Goal: Task Accomplishment & Management: Use online tool/utility

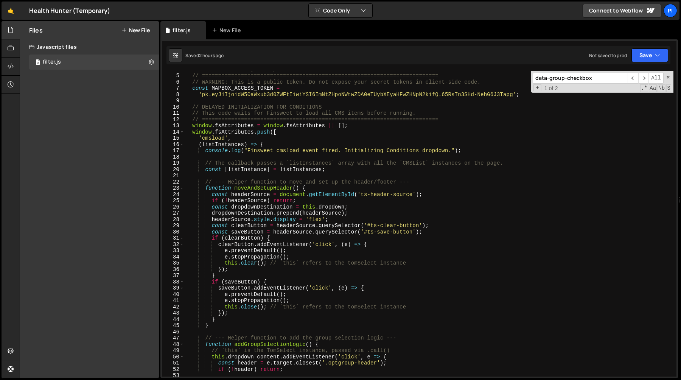
scroll to position [24, 0]
click at [254, 189] on div "// IMPORTANT: Add your Mapbox Access Token here // ============================…" at bounding box center [428, 225] width 489 height 318
type textarea "function moveAndSetupHeader() {"
click at [254, 189] on div "// IMPORTANT: Add your Mapbox Access Token here // ============================…" at bounding box center [428, 225] width 489 height 318
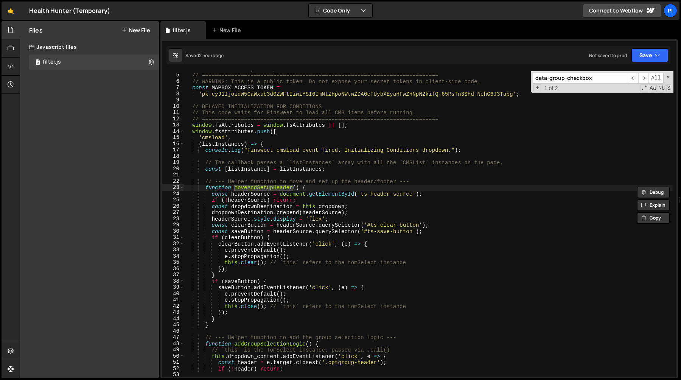
type input "moveAndSetupHeader"
click at [647, 79] on span "​" at bounding box center [644, 78] width 11 height 11
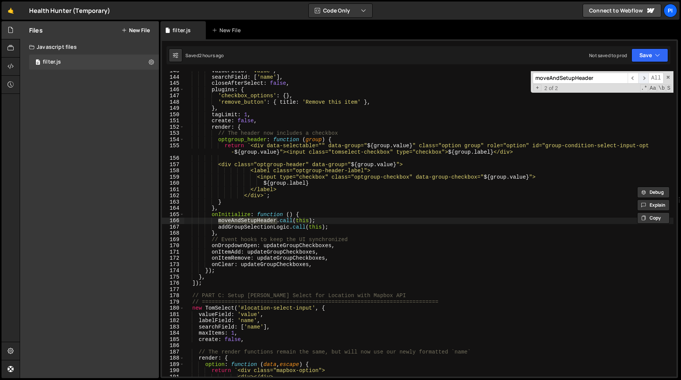
click at [646, 79] on span "​" at bounding box center [644, 78] width 11 height 11
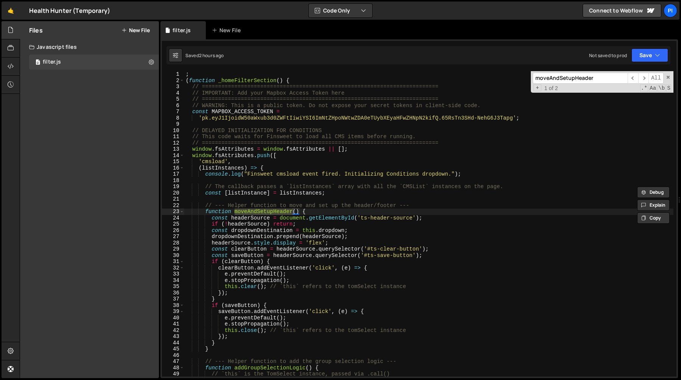
click at [362, 218] on div "; ( function _homeFilterSection ( ) { // ======================================…" at bounding box center [428, 230] width 489 height 318
click at [413, 218] on div "; ( function _homeFilterSection ( ) { // ======================================…" at bounding box center [428, 230] width 489 height 318
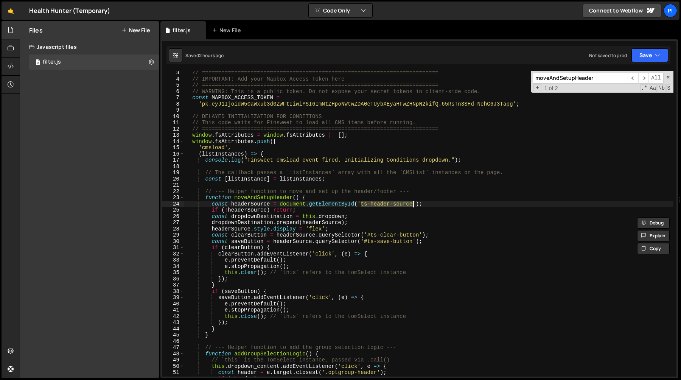
scroll to position [14, 0]
click at [368, 235] on div "// ========================================================================= //…" at bounding box center [428, 228] width 489 height 318
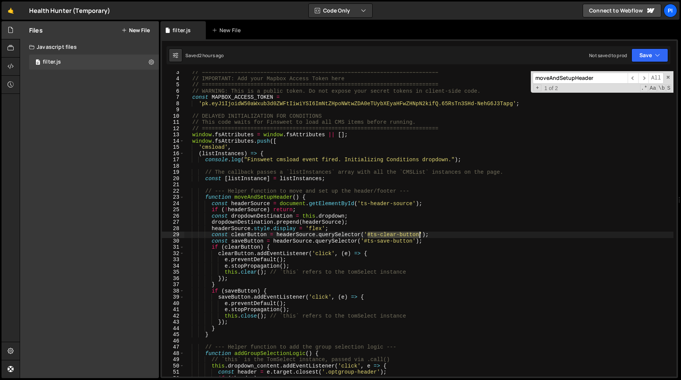
click at [421, 234] on div "// ========================================================================= //…" at bounding box center [428, 228] width 489 height 318
click at [371, 236] on div "// ========================================================================= //…" at bounding box center [428, 224] width 489 height 306
click at [421, 235] on div "// ========================================================================= //…" at bounding box center [428, 228] width 489 height 318
click at [367, 242] on div "// ========================================================================= //…" at bounding box center [428, 228] width 489 height 318
click at [413, 243] on div "// ========================================================================= //…" at bounding box center [428, 228] width 489 height 318
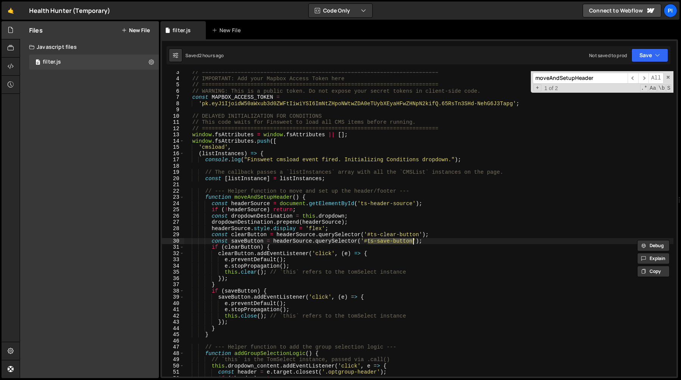
click at [371, 237] on div "// ========================================================================= //…" at bounding box center [428, 228] width 489 height 318
click at [421, 234] on div "// ========================================================================= //…" at bounding box center [428, 228] width 489 height 318
click at [245, 272] on div "// ========================================================================= //…" at bounding box center [428, 228] width 489 height 318
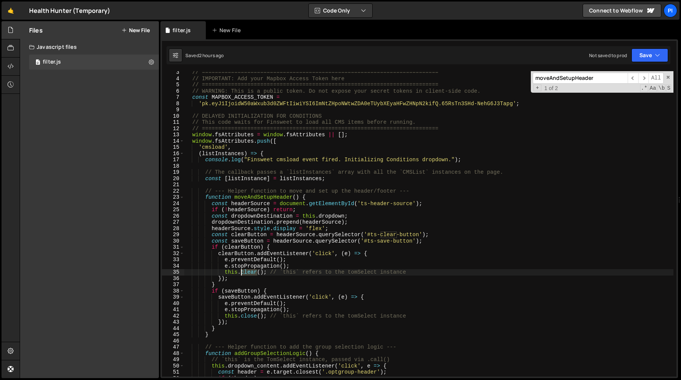
click at [245, 272] on div "// ========================================================================= //…" at bounding box center [428, 228] width 489 height 318
click at [276, 273] on div "// ========================================================================= //…" at bounding box center [428, 228] width 489 height 318
click at [258, 271] on div "// ========================================================================= //…" at bounding box center [428, 228] width 489 height 318
click at [238, 272] on div "// ========================================================================= //…" at bounding box center [428, 228] width 489 height 318
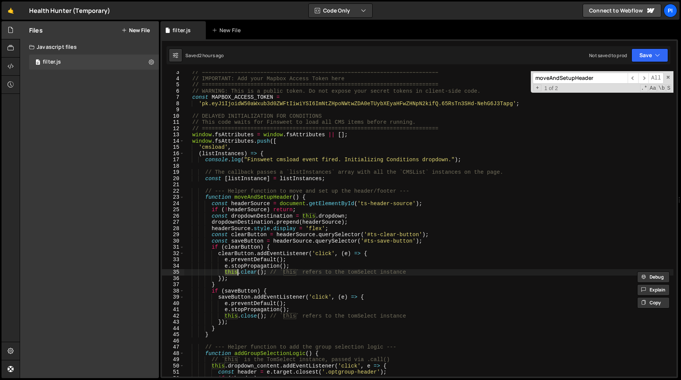
click at [246, 272] on div "// ========================================================================= //…" at bounding box center [428, 228] width 489 height 318
click at [253, 198] on div "// ========================================================================= //…" at bounding box center [428, 228] width 489 height 318
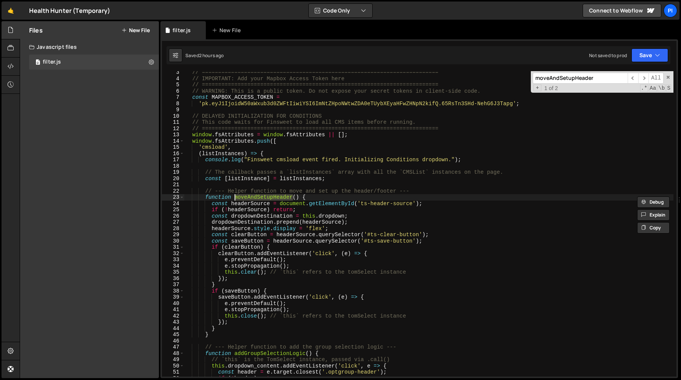
click at [232, 277] on div "// ========================================================================= //…" at bounding box center [428, 228] width 489 height 318
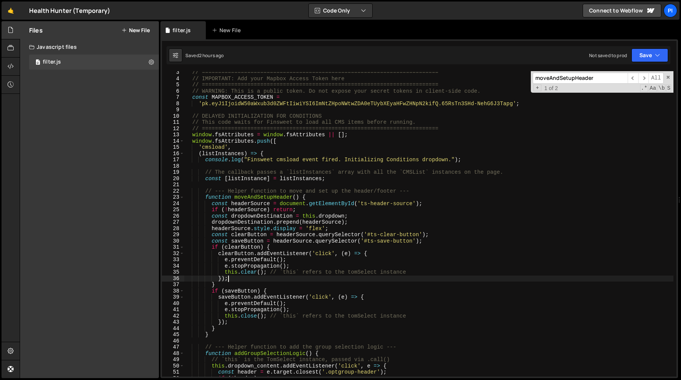
scroll to position [0, 3]
click at [232, 277] on div "// ========================================================================= //…" at bounding box center [428, 228] width 489 height 318
click at [232, 273] on div "// ========================================================================= //…" at bounding box center [428, 228] width 489 height 318
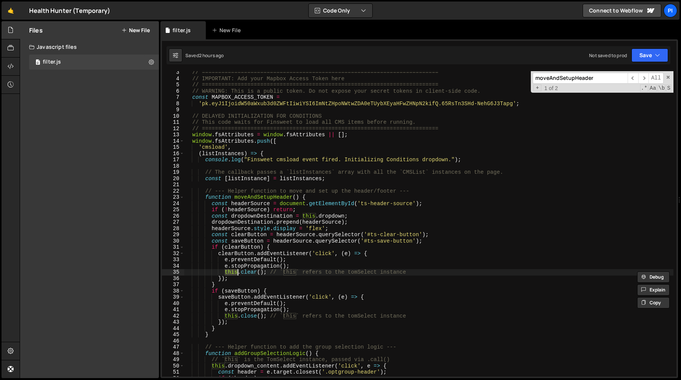
click at [308, 217] on div "// ========================================================================= //…" at bounding box center [428, 228] width 489 height 318
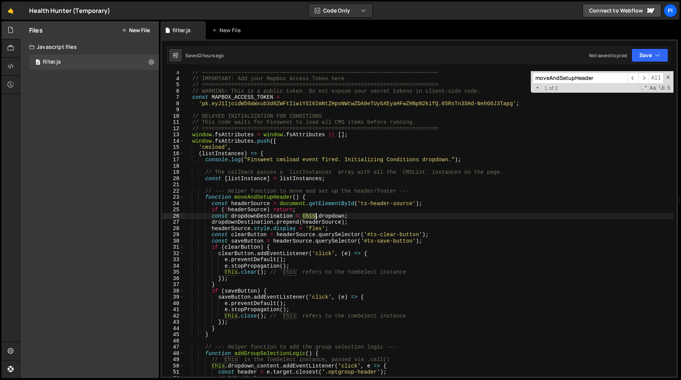
click at [308, 217] on div "// ========================================================================= //…" at bounding box center [428, 228] width 489 height 318
click at [335, 219] on div "// ========================================================================= //…" at bounding box center [428, 228] width 489 height 318
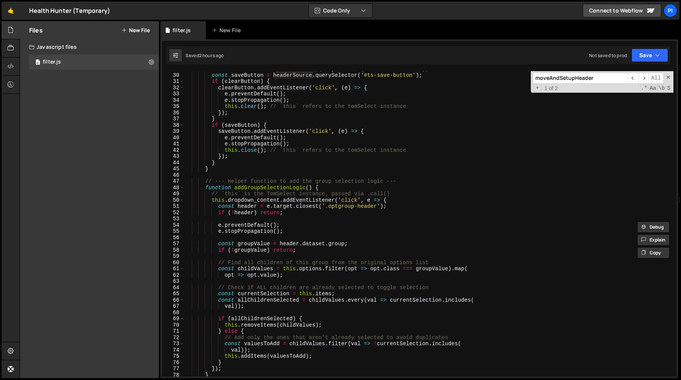
scroll to position [179, 0]
click at [265, 188] on div "const clearButton = headerSource . querySelector ( '#ts-clear-button' ) ; const…" at bounding box center [428, 225] width 489 height 318
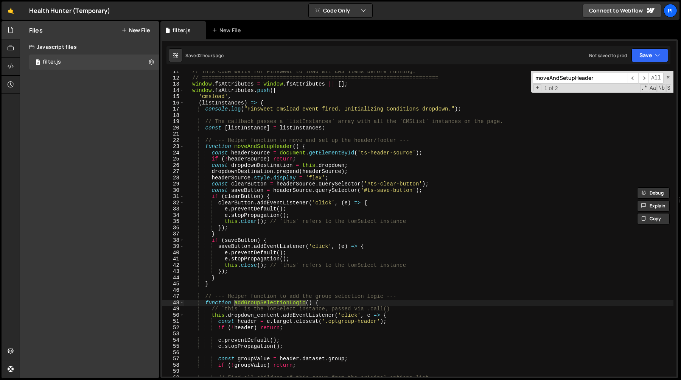
scroll to position [65, 0]
click at [262, 163] on div "// This code waits for Finsweet to load all CMS items before running. // ======…" at bounding box center [428, 228] width 489 height 318
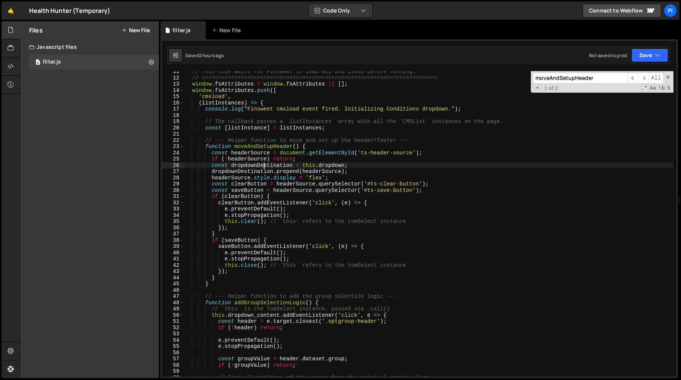
click at [262, 163] on div "// This code waits for Finsweet to load all CMS items before running. // ======…" at bounding box center [428, 228] width 489 height 318
click at [285, 174] on div "// This code waits for Finsweet to load all CMS items before running. // ======…" at bounding box center [428, 228] width 489 height 318
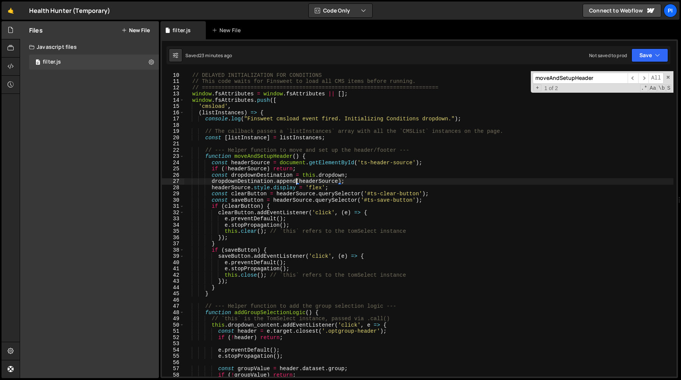
scroll to position [55, 0]
click at [307, 178] on div "// DELAYED INITIALIZATION FOR CONDITIONS // This code waits for Finsweet to loa…" at bounding box center [428, 225] width 489 height 318
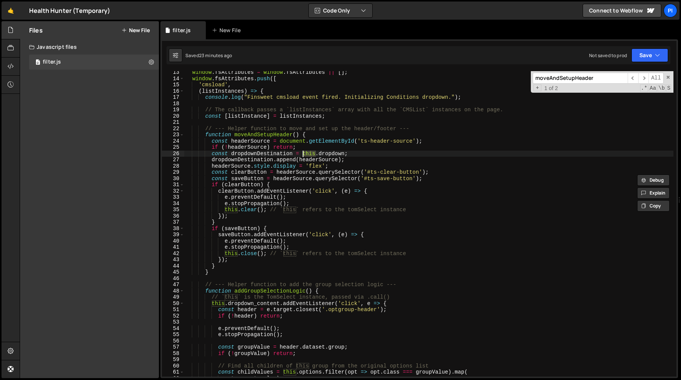
scroll to position [78, 0]
click at [344, 231] on div "window . fsAttributes = window . fsAttributes || [ ] ; window . fsAttributes . …" at bounding box center [428, 227] width 489 height 318
click at [481, 155] on div "window . fsAttributes = window . fsAttributes || [ ] ; window . fsAttributes . …" at bounding box center [428, 227] width 489 height 318
type textarea "const dropdownDestination = this.dropdown;"
paste input "tomSelectConditions"
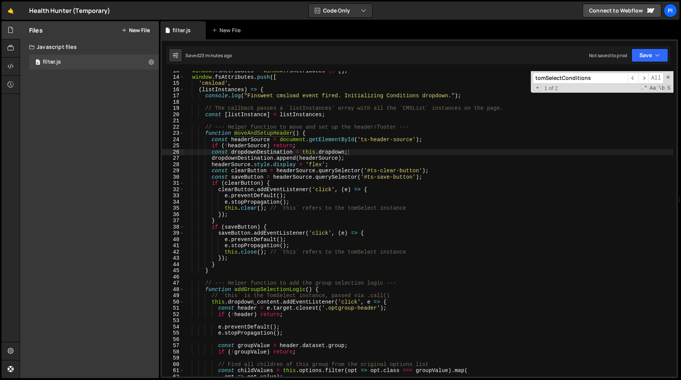
scroll to position [709, 0]
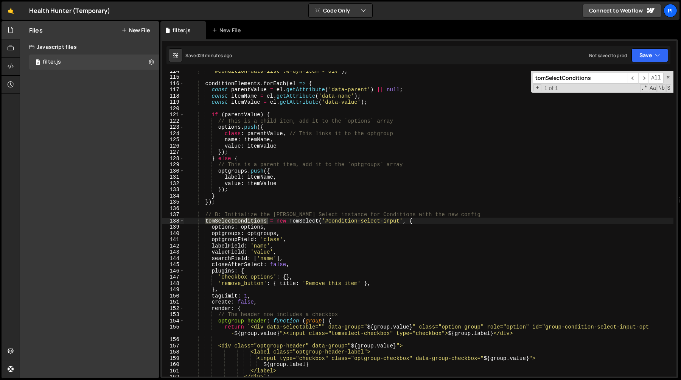
type input "tomSelectConditions"
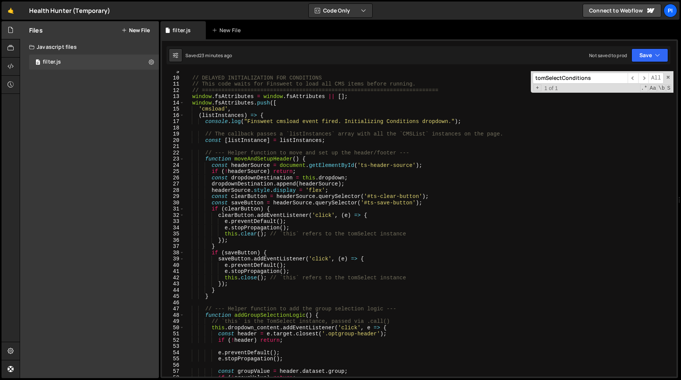
scroll to position [0, 0]
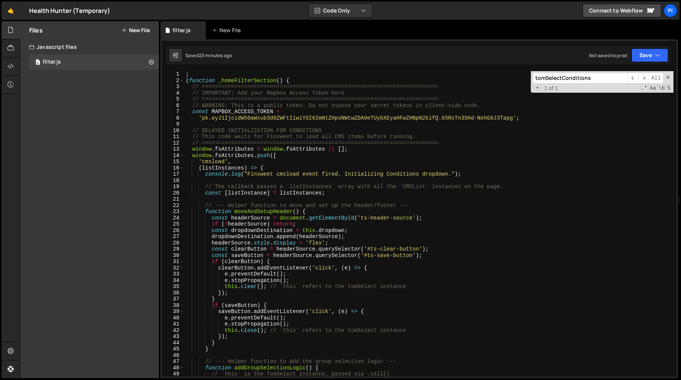
type textarea "const [listInstance] = listInstances;"
click at [338, 192] on div "; ( function _homeFilterSection ( ) { // ======================================…" at bounding box center [428, 230] width 489 height 318
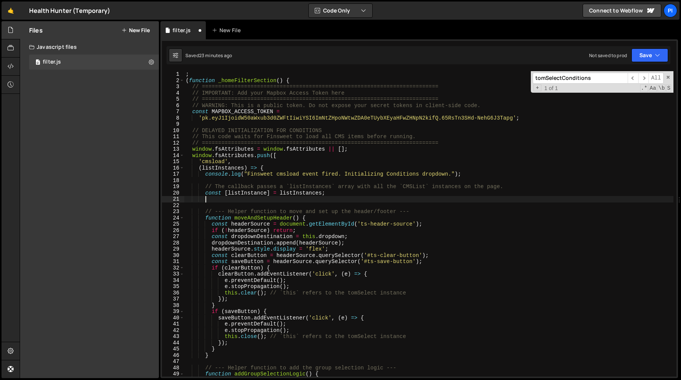
paste textarea "let tomSelectConditions;"
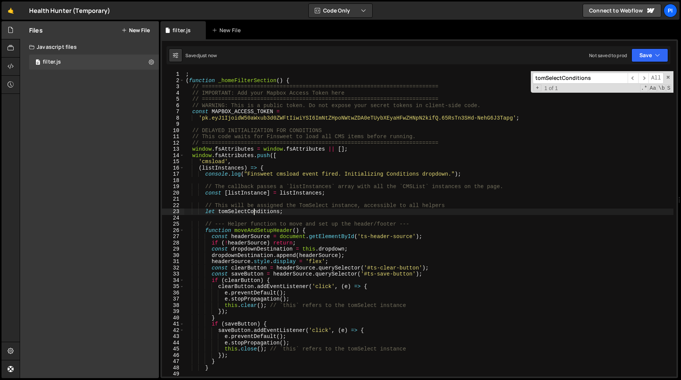
click at [255, 214] on div "; ( function _homeFilterSection ( ) { // ======================================…" at bounding box center [428, 230] width 489 height 318
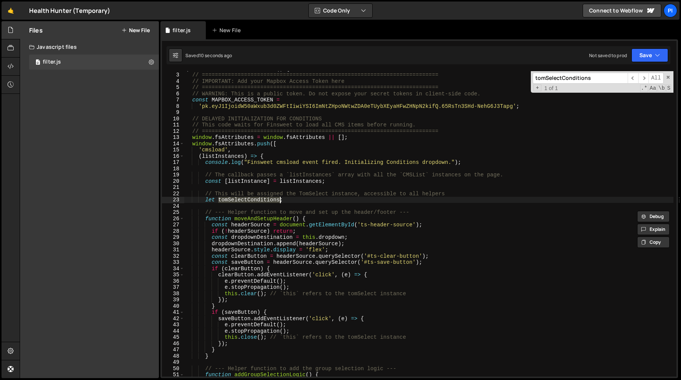
click at [307, 236] on div "( function _homeFilterSection ( ) { // ========================================…" at bounding box center [428, 224] width 489 height 318
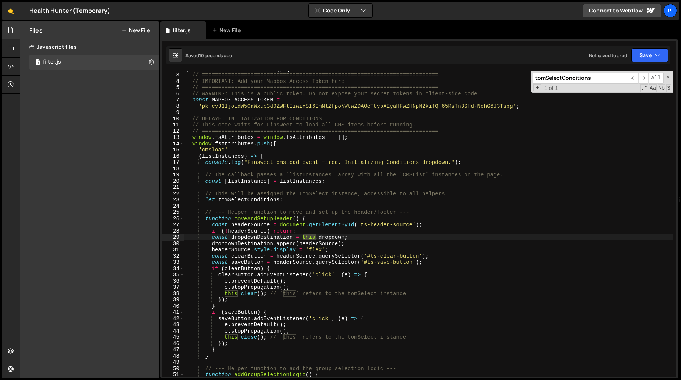
click at [307, 236] on div "( function _homeFilterSection ( ) { // ========================================…" at bounding box center [428, 224] width 489 height 318
paste textarea "omSelectCondition"
click at [230, 295] on div "( function _homeFilterSection ( ) { // ========================================…" at bounding box center [428, 224] width 489 height 318
paste textarea "omSelectCondition"
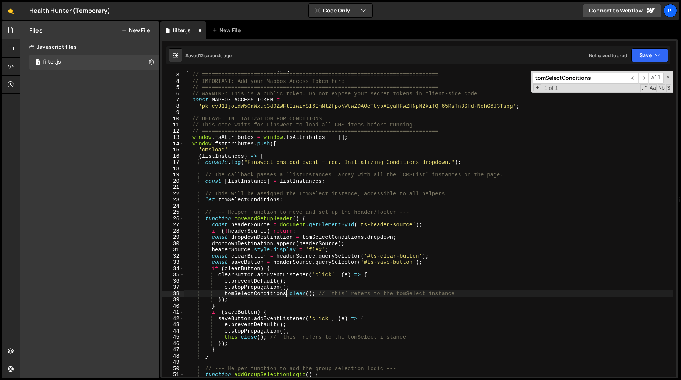
click at [228, 339] on div "( function _homeFilterSection ( ) { // ========================================…" at bounding box center [428, 224] width 489 height 318
paste textarea "omSelectCondition"
click at [318, 295] on div "( function _homeFilterSection ( ) { // ========================================…" at bounding box center [428, 224] width 489 height 318
click at [316, 337] on div "( function _homeFilterSection ( ) { // ========================================…" at bounding box center [428, 224] width 489 height 318
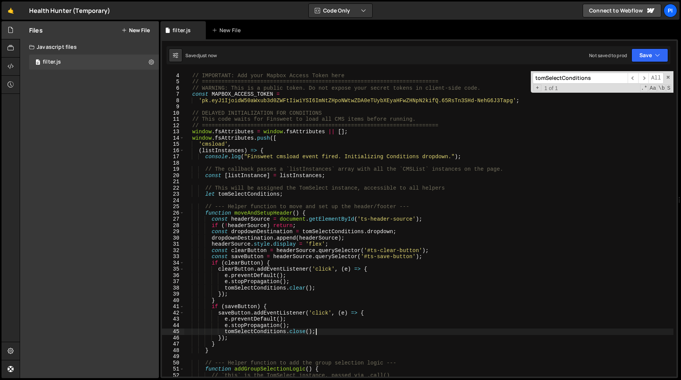
scroll to position [23, 0]
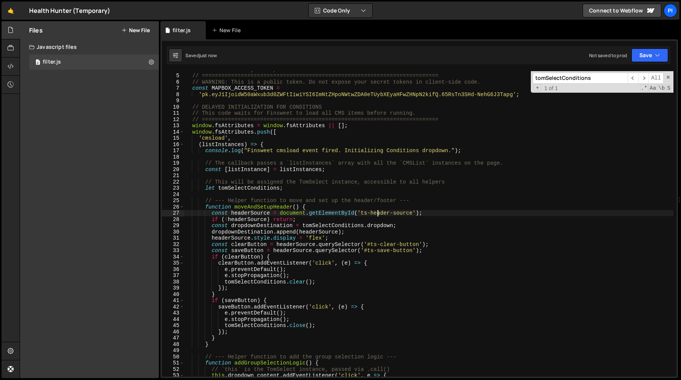
click at [378, 213] on div "// IMPORTANT: Add your Mapbox Access Token here // ============================…" at bounding box center [428, 225] width 489 height 318
click at [380, 208] on div "// IMPORTANT: Add your Mapbox Access Token here // ============================…" at bounding box center [428, 225] width 489 height 318
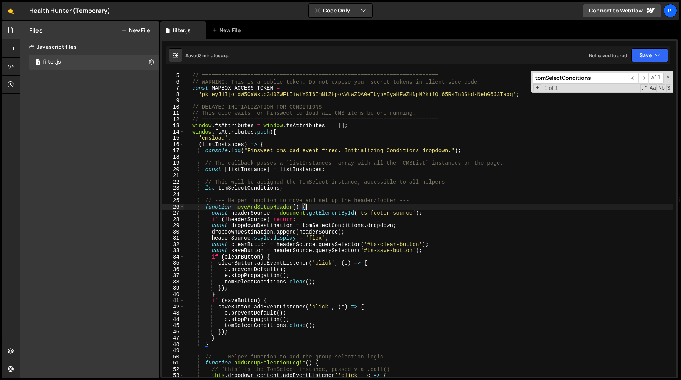
click at [316, 226] on div "// IMPORTANT: Add your Mapbox Access Token here // ============================…" at bounding box center [428, 225] width 489 height 318
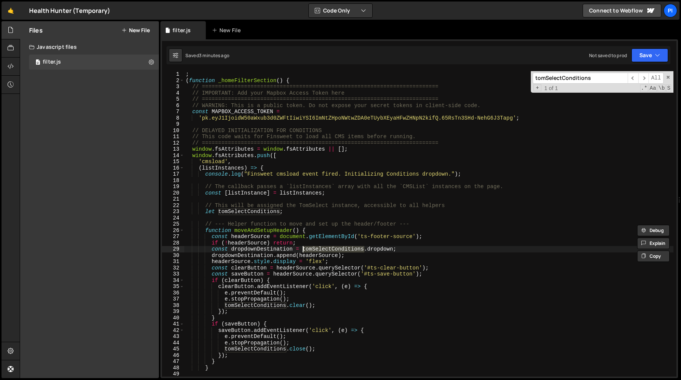
scroll to position [0, 0]
click at [267, 212] on div "; ( function _homeFilterSection ( ) { // ======================================…" at bounding box center [428, 230] width 489 height 318
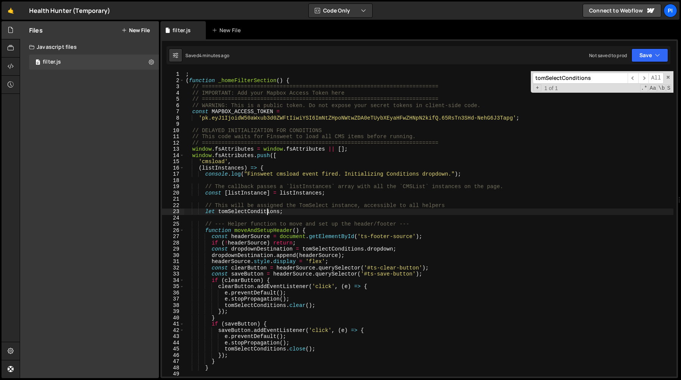
scroll to position [0, 6]
click at [267, 212] on div "; ( function _homeFilterSection ( ) { // ======================================…" at bounding box center [428, 230] width 489 height 318
click at [321, 248] on div "; ( function _homeFilterSection ( ) { // ======================================…" at bounding box center [428, 230] width 489 height 318
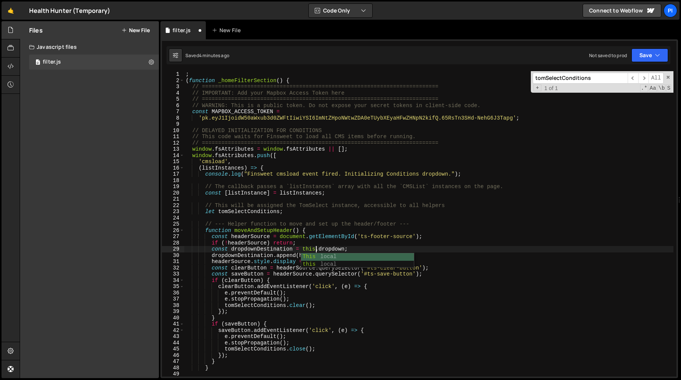
click at [254, 305] on div "; ( function _homeFilterSection ( ) { // ======================================…" at bounding box center [428, 230] width 489 height 318
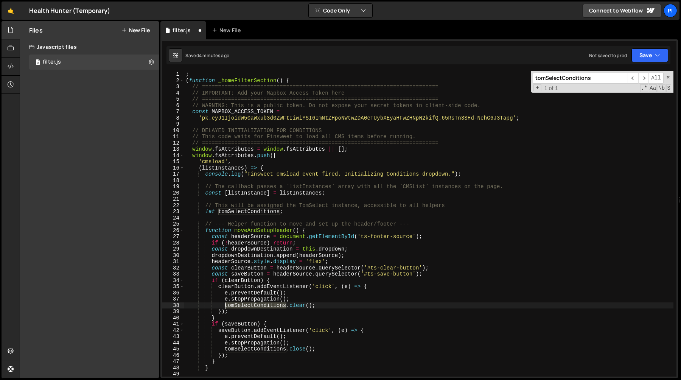
click at [254, 305] on div "; ( function _homeFilterSection ( ) { // ======================================…" at bounding box center [428, 230] width 489 height 318
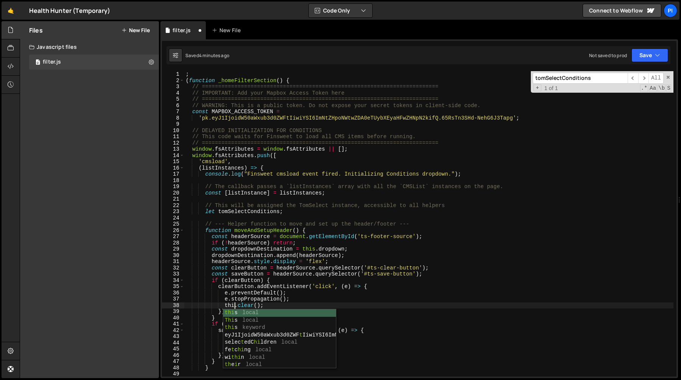
scroll to position [0, 3]
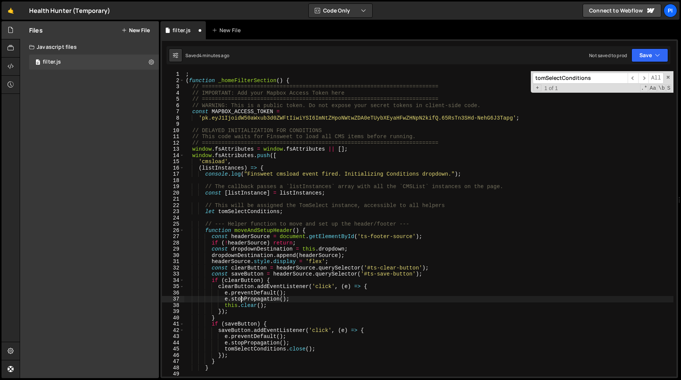
click at [242, 298] on div "; ( function _homeFilterSection ( ) { // ======================================…" at bounding box center [428, 230] width 489 height 318
click at [241, 349] on div "; ( function _homeFilterSection ( ) { // ======================================…" at bounding box center [428, 230] width 489 height 318
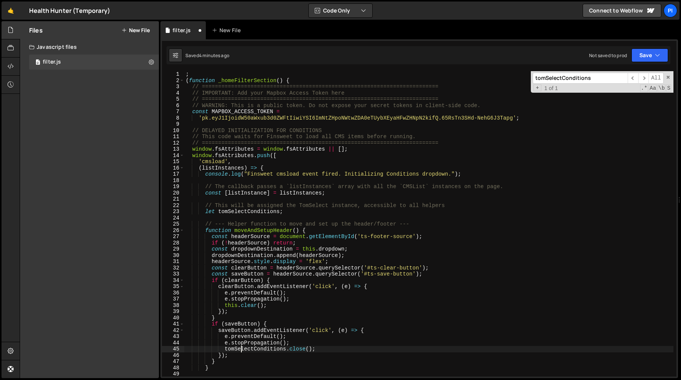
click at [241, 349] on div "; ( function _homeFilterSection ( ) { // ======================================…" at bounding box center [428, 230] width 489 height 318
click at [256, 266] on div "; ( function _homeFilterSection ( ) { // ======================================…" at bounding box center [428, 230] width 489 height 318
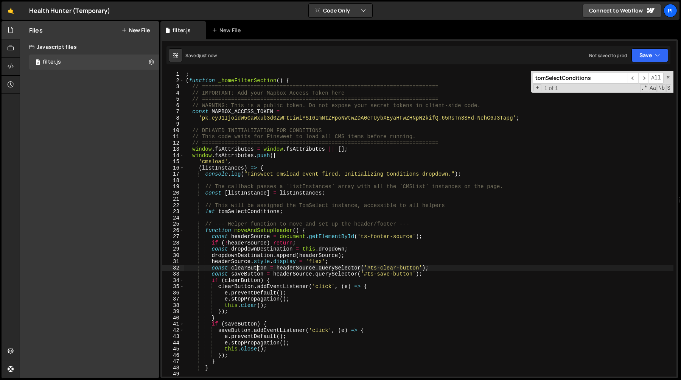
click at [239, 210] on div "; ( function _homeFilterSection ( ) { // ======================================…" at bounding box center [428, 230] width 489 height 318
click at [431, 233] on div "; ( function _homeFilterSection ( ) { // ======================================…" at bounding box center [428, 230] width 489 height 318
type textarea "function moveAndSetupHeader() {"
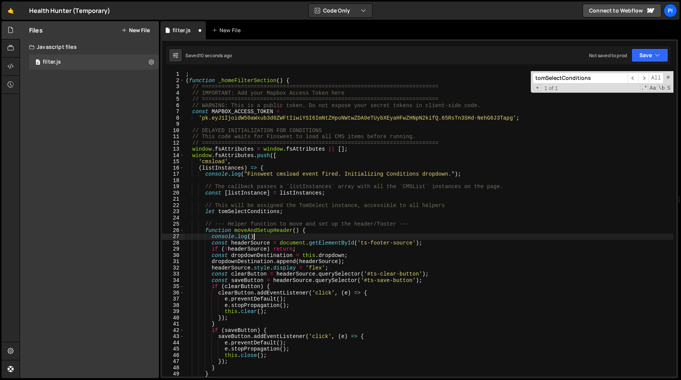
scroll to position [0, 4]
paste textarea "tomSelectConditions"
click at [248, 243] on div "; ( function _homeFilterSection ( ) { // ======================================…" at bounding box center [428, 230] width 489 height 318
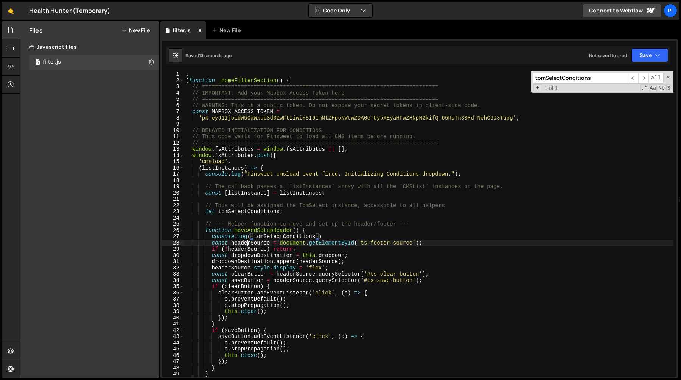
click at [248, 243] on div "; ( function _homeFilterSection ( ) { // ======================================…" at bounding box center [428, 230] width 489 height 318
type textarea "const headerSource = document.getElementById('ts-footer-source');"
click at [567, 82] on input "tomSelectConditions" at bounding box center [580, 78] width 95 height 11
paste input "headerSource"
type input "headerSource"
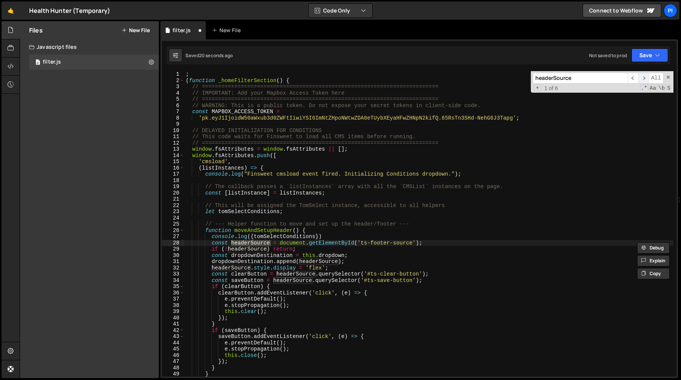
click at [645, 78] on span "​" at bounding box center [644, 78] width 11 height 11
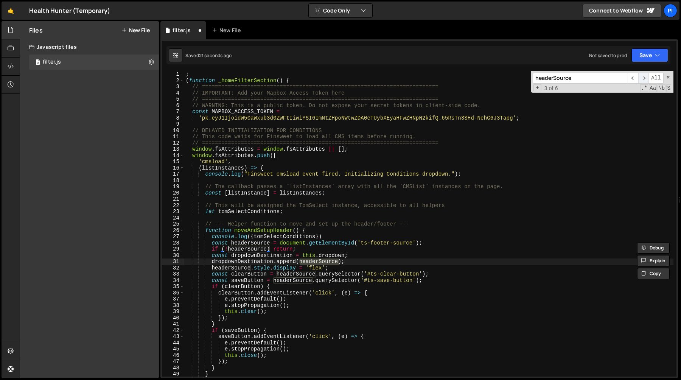
click at [645, 78] on span "​" at bounding box center [644, 78] width 11 height 11
click at [644, 78] on span "​" at bounding box center [644, 78] width 11 height 11
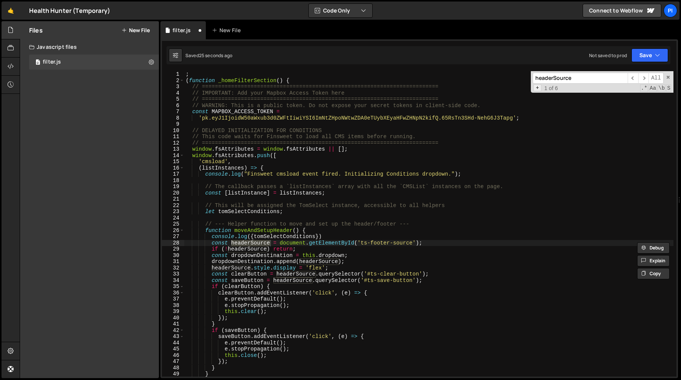
click at [536, 89] on span "+" at bounding box center [538, 87] width 8 height 7
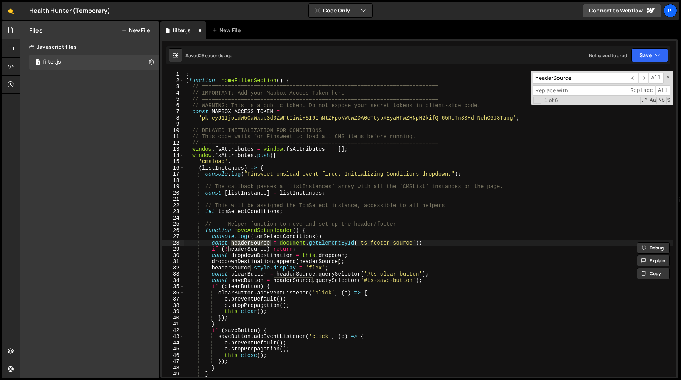
click at [546, 90] on input at bounding box center [580, 90] width 95 height 11
paste input "headerSource"
click at [553, 91] on input "headerSource" at bounding box center [580, 90] width 95 height 11
type input "footerSource"
click at [658, 90] on span "All" at bounding box center [663, 90] width 15 height 11
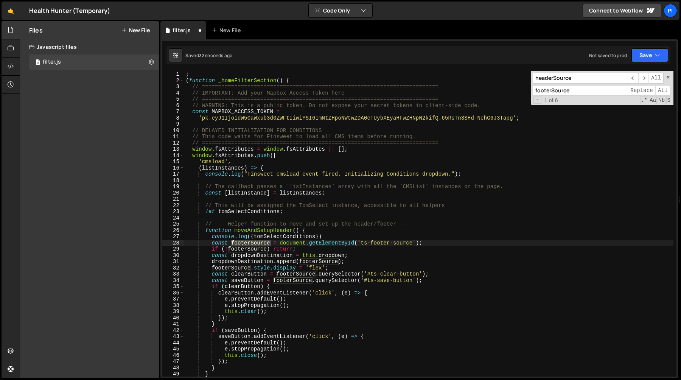
click at [396, 193] on div "; ( function _homeFilterSection ( ) { // ======================================…" at bounding box center [428, 230] width 489 height 318
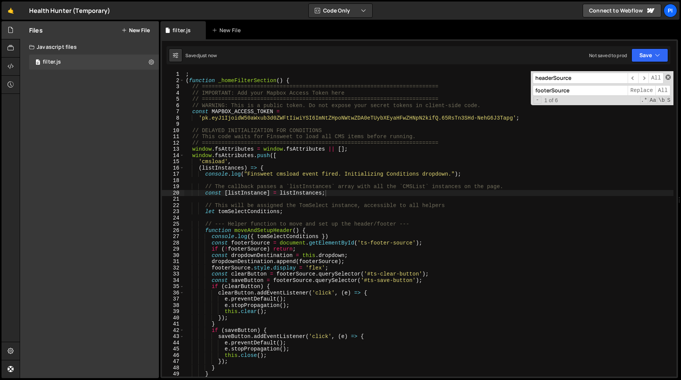
click at [667, 76] on span at bounding box center [668, 77] width 5 height 5
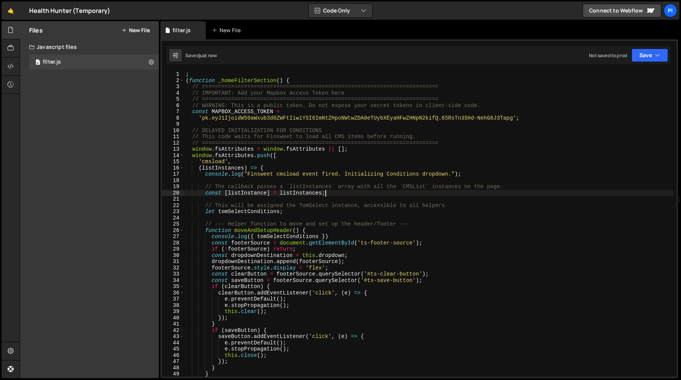
click at [425, 166] on div "; ( function _homeFilterSection ( ) { // ======================================…" at bounding box center [428, 230] width 489 height 318
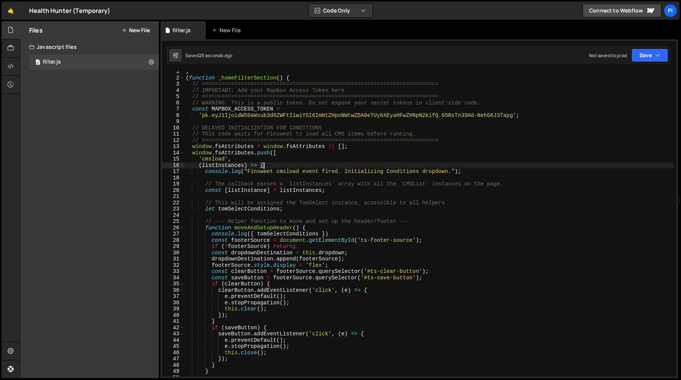
scroll to position [7, 0]
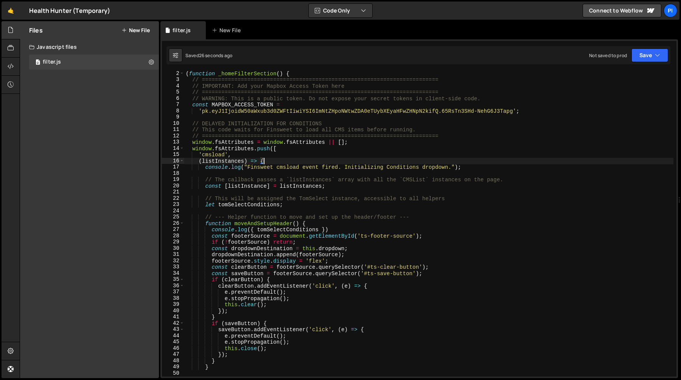
click at [245, 205] on div "( function _homeFilterSection ( ) { // ========================================…" at bounding box center [428, 229] width 489 height 318
type textarea "let tomSelectConditions;"
click at [245, 205] on div "( function _homeFilterSection ( ) { // ========================================…" at bounding box center [428, 229] width 489 height 318
click at [252, 204] on div "( function _homeFilterSection ( ) { // ========================================…" at bounding box center [428, 224] width 489 height 306
click at [252, 204] on div "( function _homeFilterSection ( ) { // ========================================…" at bounding box center [428, 229] width 489 height 318
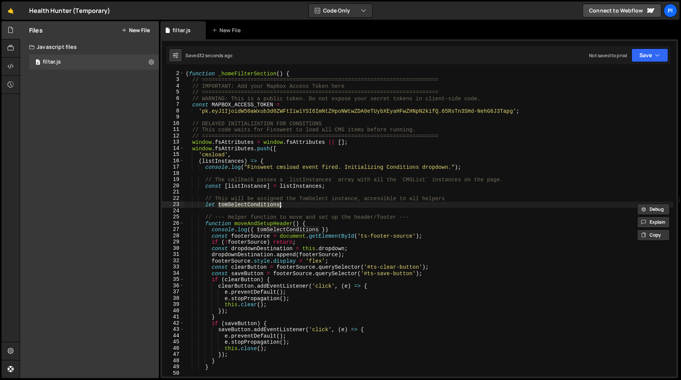
type input "tomSelectConditions"
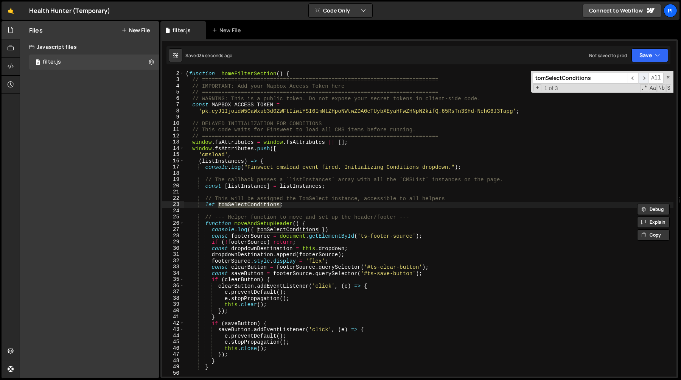
click at [642, 75] on span "​" at bounding box center [644, 78] width 11 height 11
click at [642, 78] on span "​" at bounding box center [644, 78] width 11 height 11
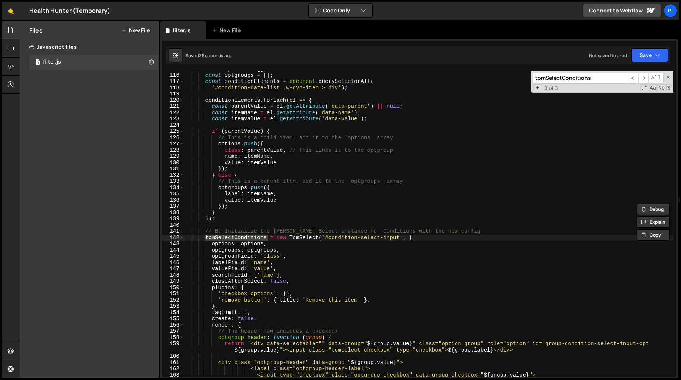
scroll to position [716, 0]
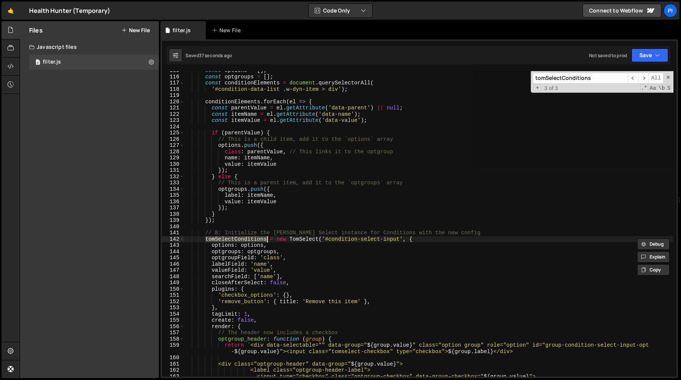
click at [221, 240] on div "const options = [ ] ; const optgroups = [ ] ; const conditionElements = documen…" at bounding box center [428, 224] width 489 height 306
click at [221, 240] on div "const options = [ ] ; const optgroups = [ ] ; const conditionElements = documen…" at bounding box center [428, 226] width 489 height 318
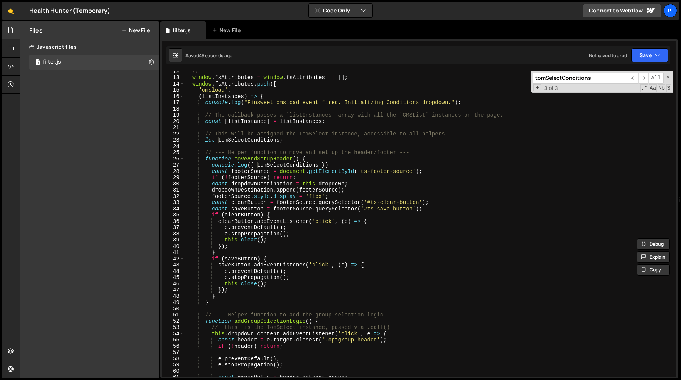
scroll to position [89, 0]
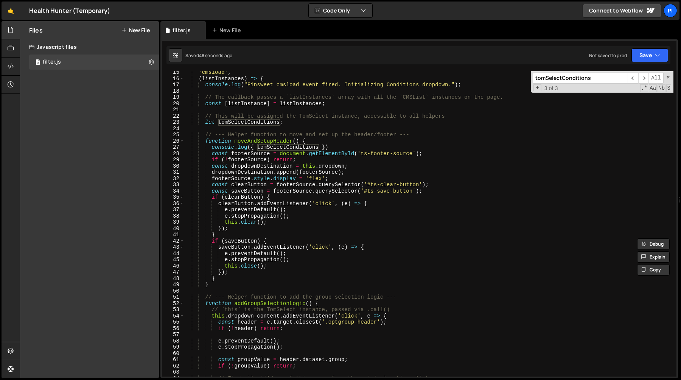
click at [335, 149] on div "'cmsload' , ( listInstances ) => { console . log ( "Finsweet cmsload event fire…" at bounding box center [428, 228] width 489 height 318
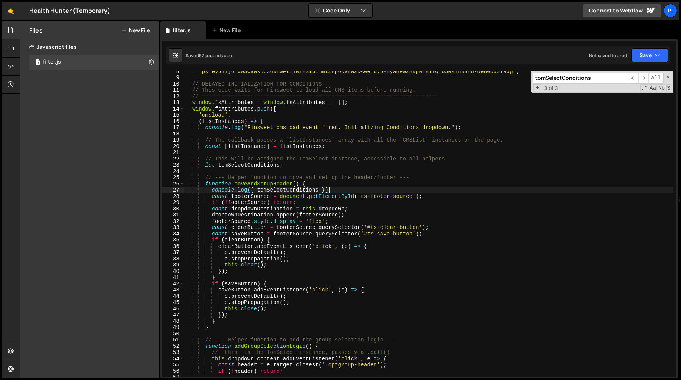
scroll to position [0, 0]
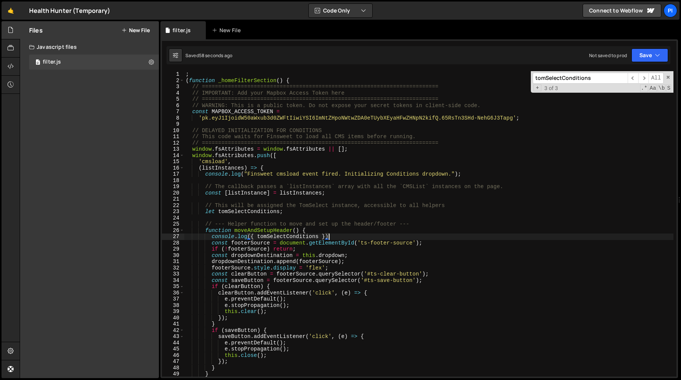
click at [290, 214] on div "; ( function _homeFilterSection ( ) { // ======================================…" at bounding box center [428, 230] width 489 height 318
click at [237, 210] on div "; ( function _homeFilterSection ( ) { // ======================================…" at bounding box center [428, 230] width 489 height 318
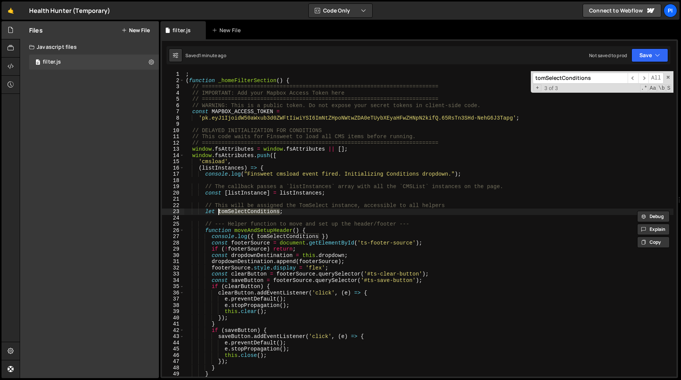
click at [455, 204] on div "; ( function _homeFilterSection ( ) { // ======================================…" at bounding box center [428, 230] width 489 height 318
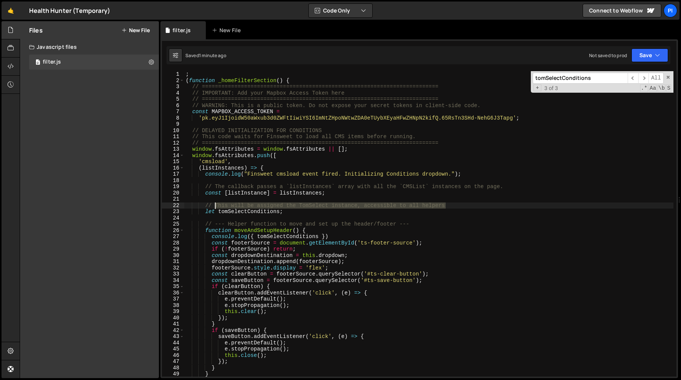
click at [214, 206] on div "; ( function _homeFilterSection ( ) { // ======================================…" at bounding box center [428, 230] width 489 height 318
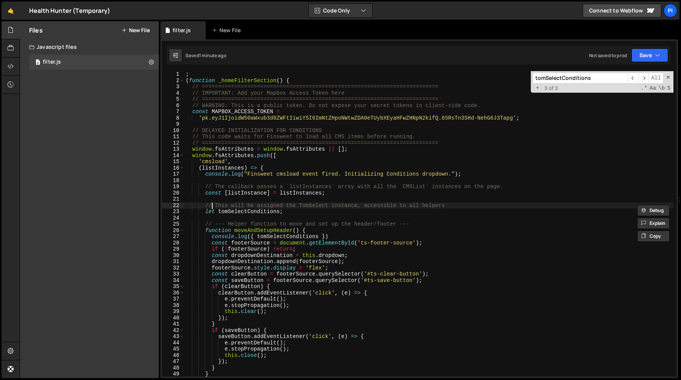
click at [213, 207] on div "; ( function _homeFilterSection ( ) { // ======================================…" at bounding box center [428, 230] width 489 height 318
click at [296, 215] on div "; ( function _homeFilterSection ( ) { // ======================================…" at bounding box center [428, 230] width 489 height 318
click at [239, 212] on div "; ( function _homeFilterSection ( ) { // ======================================…" at bounding box center [428, 230] width 489 height 318
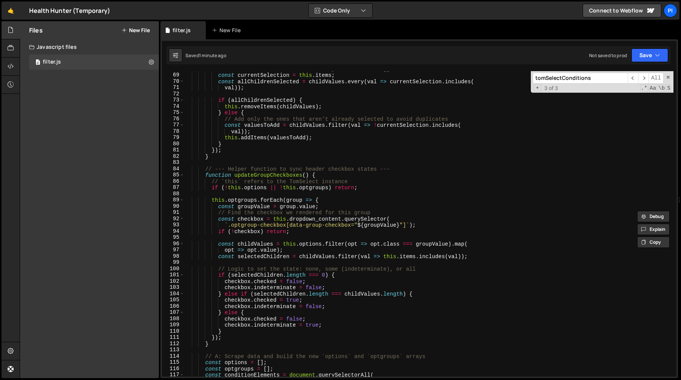
scroll to position [435, 0]
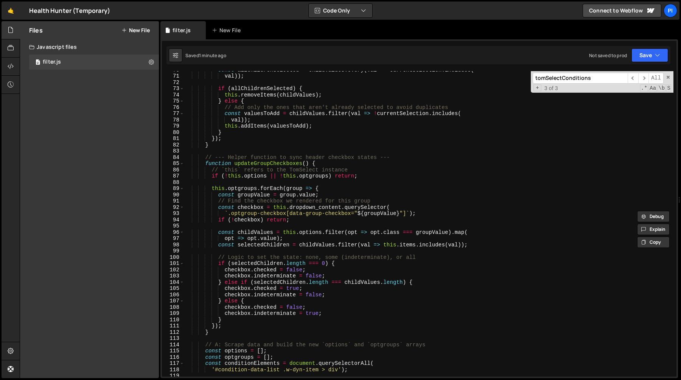
click at [307, 260] on div "const allChildrenSelected = childValues . every ( val => currentSelection . inc…" at bounding box center [428, 226] width 489 height 318
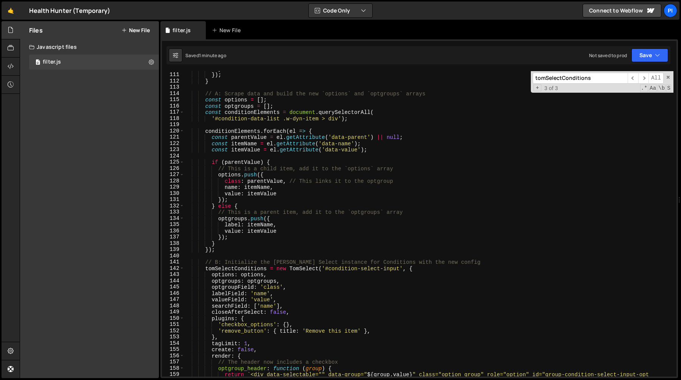
scroll to position [687, 0]
click at [227, 268] on div "}) ; } // A: Scrape data and build the new `options` and `optgroups` arrays con…" at bounding box center [428, 233] width 489 height 324
type textarea "tomSelectConditions = new TomSelect('#condition-select-input', {"
click at [227, 268] on div "}) ; } // A: Scrape data and build the new `options` and `optgroups` arrays con…" at bounding box center [428, 233] width 489 height 324
click at [289, 268] on div "}) ; } // A: Scrape data and build the new `options` and `optgroups` arrays con…" at bounding box center [428, 233] width 489 height 324
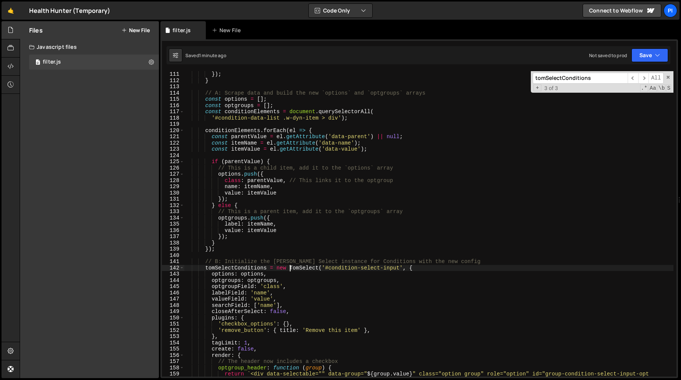
click at [204, 269] on div "}) ; } // A: Scrape data and build the new `options` and `optgroups` arrays con…" at bounding box center [428, 233] width 489 height 324
